Goal: Task Accomplishment & Management: Use online tool/utility

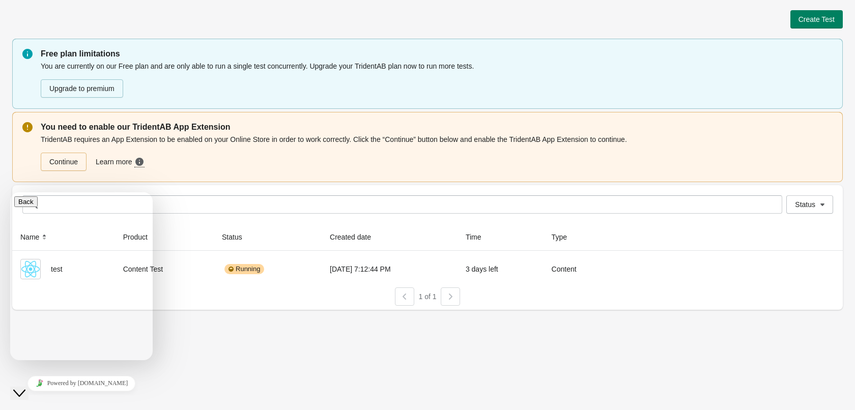
click at [366, 360] on div "Create Test Free plan limitations You are currently on our Free plan and are on…" at bounding box center [427, 205] width 855 height 410
drag, startPoint x: 271, startPoint y: 387, endPoint x: 260, endPoint y: 384, distance: 10.6
click at [269, 388] on div "Create Test Free plan limitations You are currently on our Free plan and are on…" at bounding box center [427, 205] width 855 height 410
click at [201, 188] on div "Status Status" at bounding box center [427, 204] width 830 height 39
click at [173, 365] on div "Create Test Free plan limitations You are currently on our Free plan and are on…" at bounding box center [427, 205] width 855 height 410
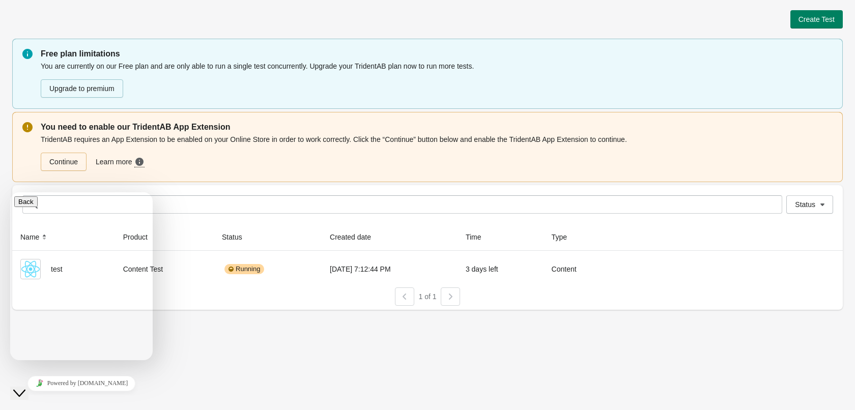
click at [25, 387] on icon "Close Chat This icon closes the chat window." at bounding box center [19, 393] width 12 height 12
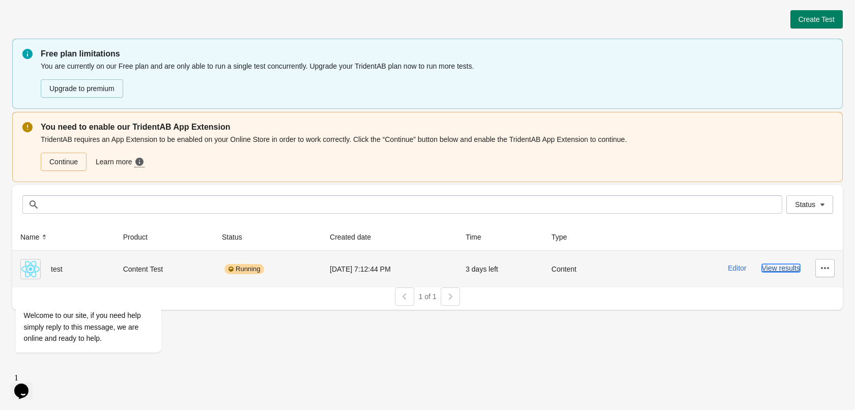
click at [794, 270] on button "View results" at bounding box center [780, 268] width 38 height 8
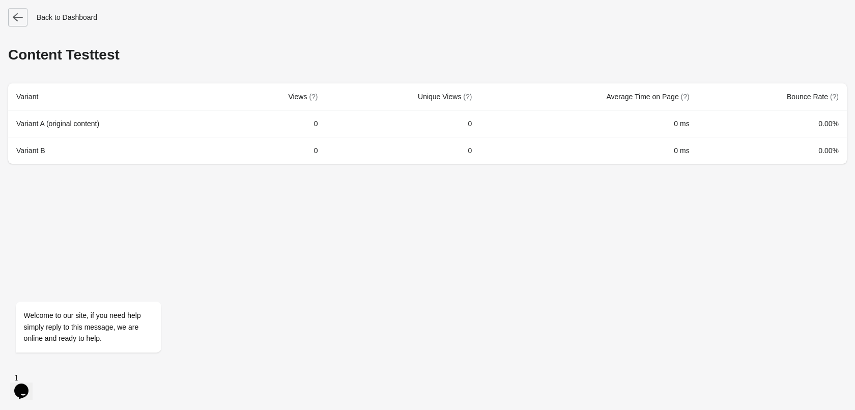
click at [12, 13] on button "button" at bounding box center [17, 17] width 19 height 18
